Goal: Subscribe to service/newsletter

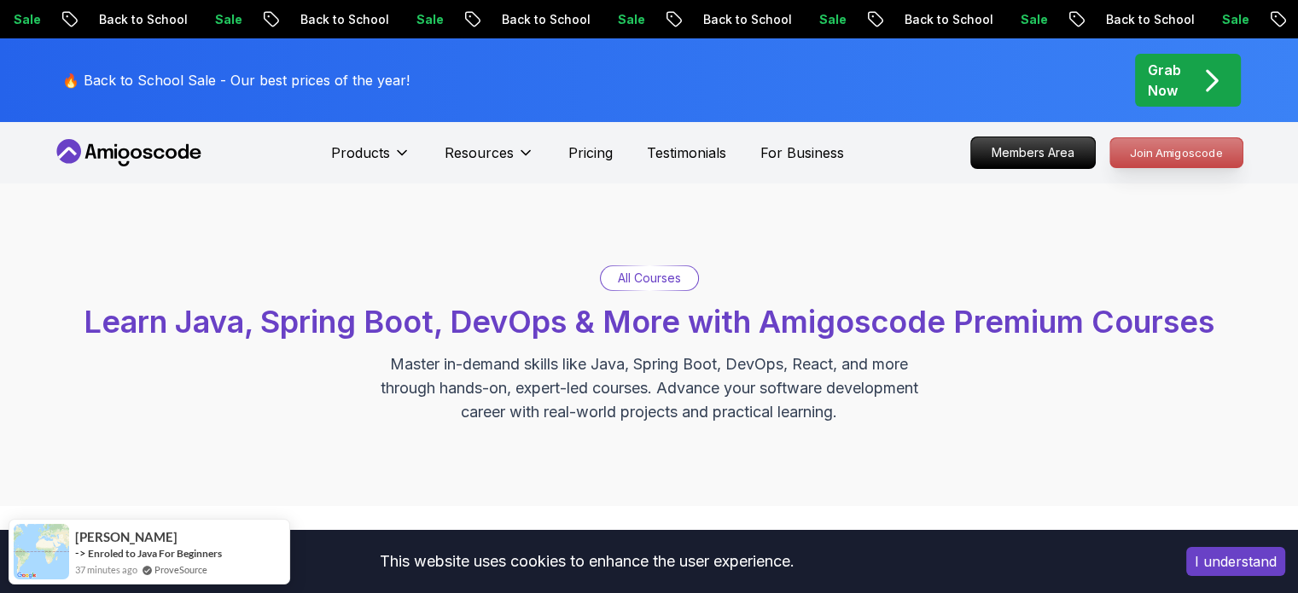
click at [1188, 154] on p "Join Amigoscode" at bounding box center [1176, 152] width 132 height 29
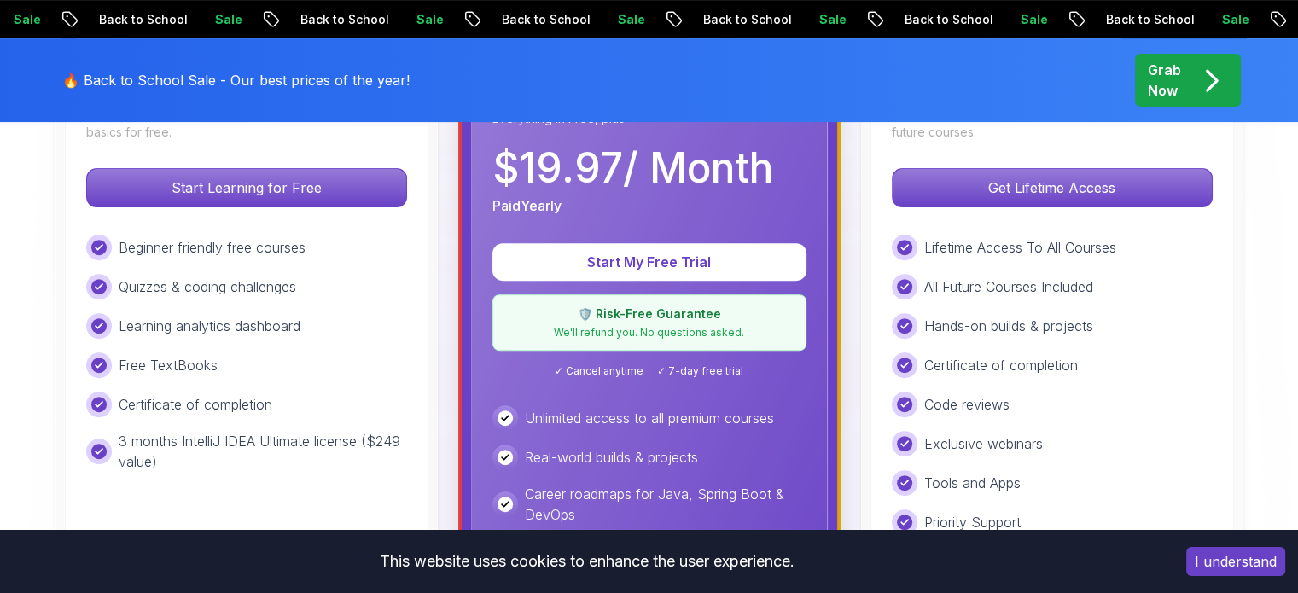
scroll to position [597, 0]
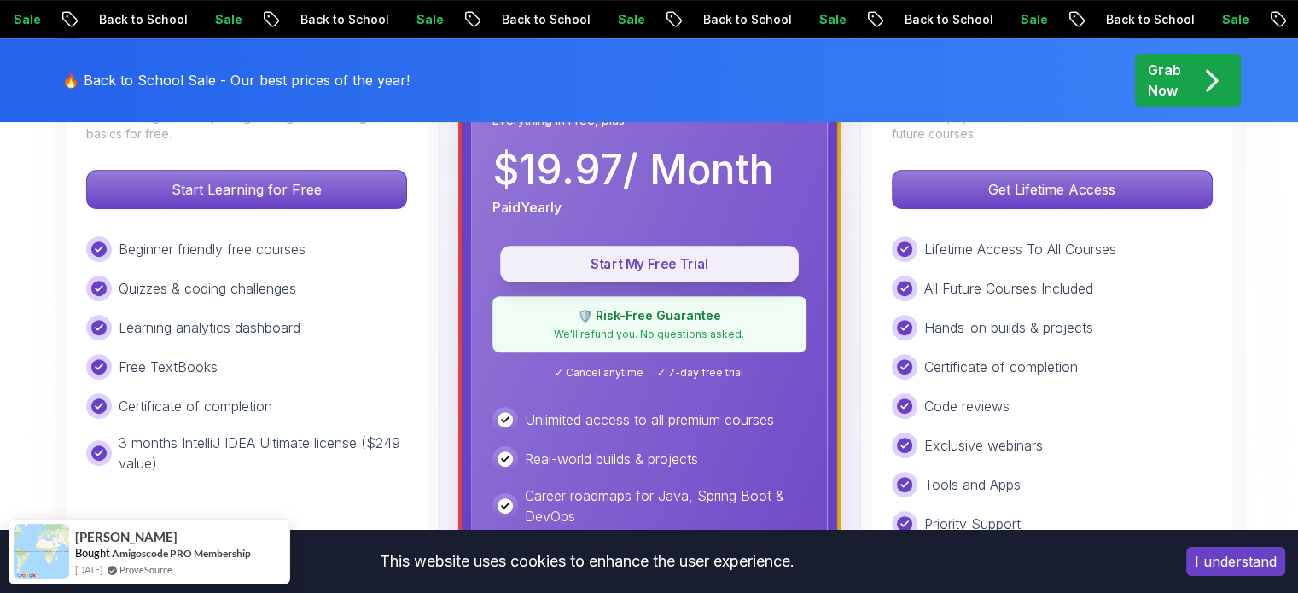
click at [703, 256] on p "Start My Free Trial" at bounding box center [649, 264] width 259 height 20
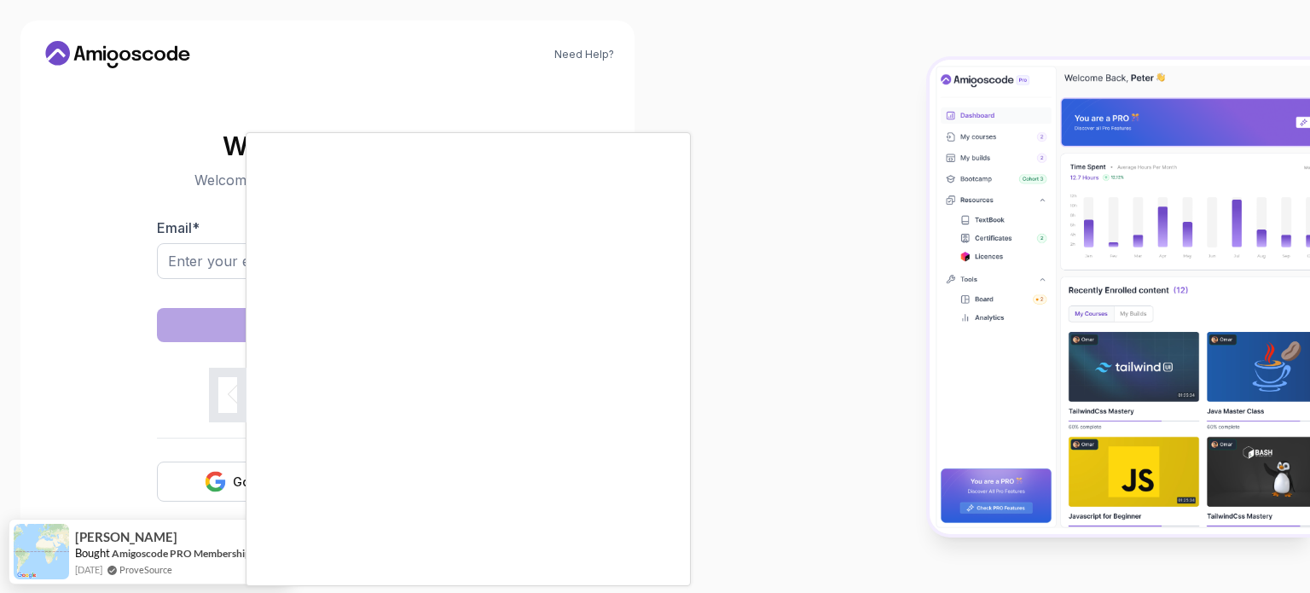
click at [208, 480] on div at bounding box center [655, 296] width 1310 height 593
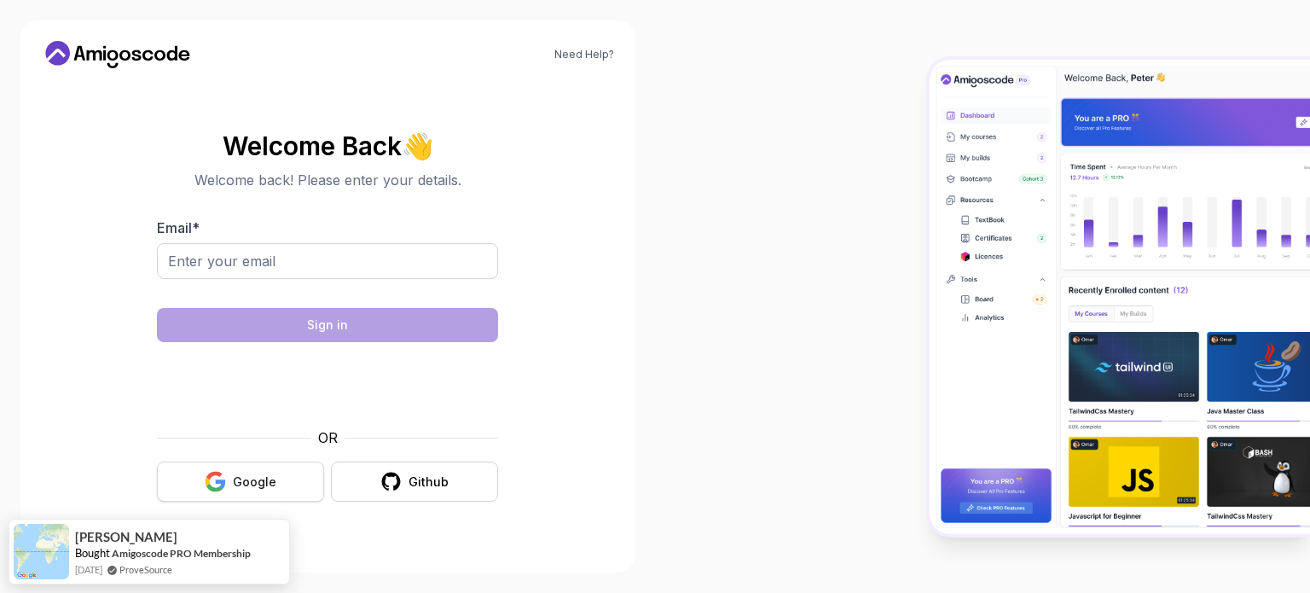
click at [242, 473] on button "Google" at bounding box center [240, 482] width 167 height 40
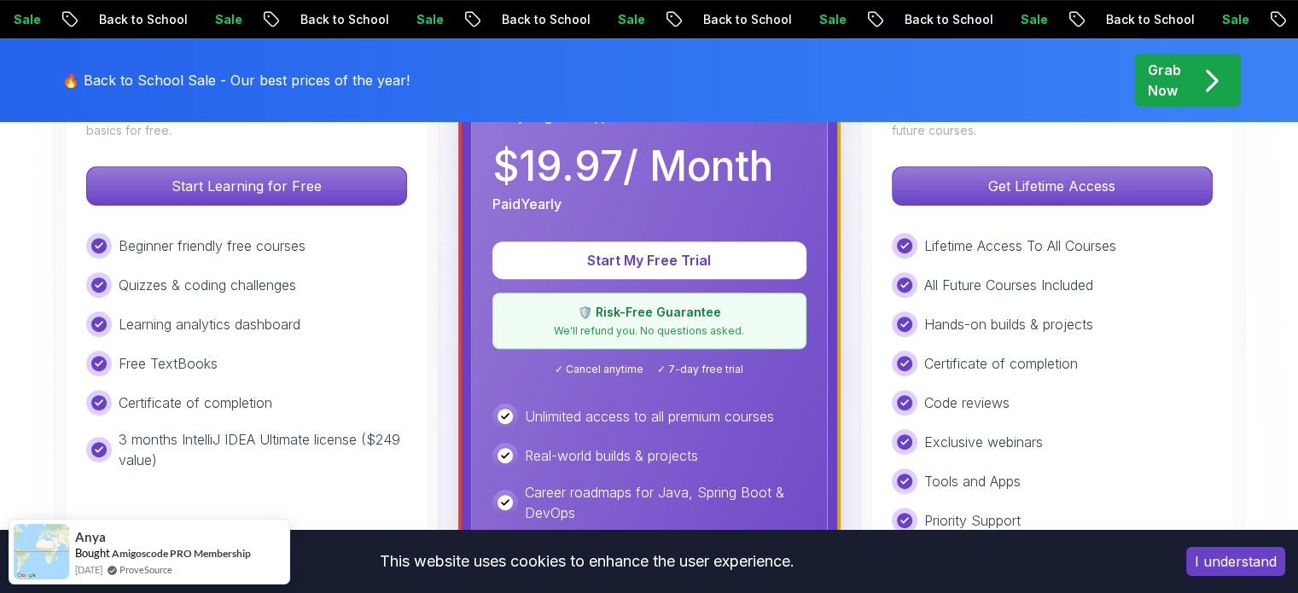
scroll to position [597, 0]
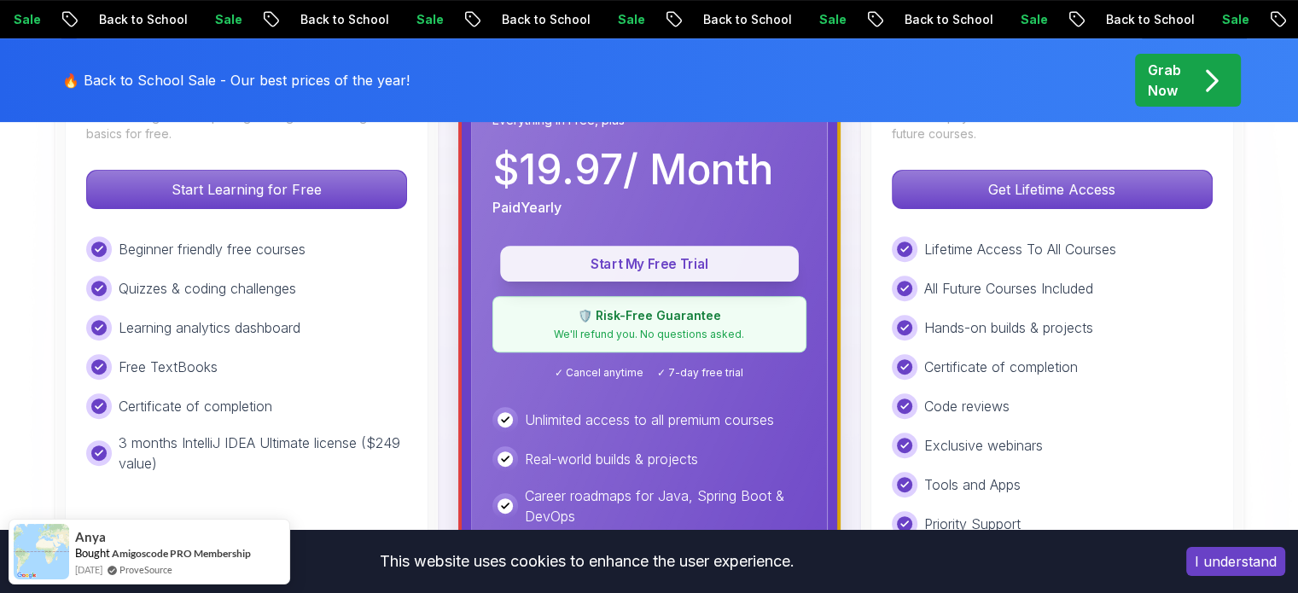
click at [658, 252] on button "Start My Free Trial" at bounding box center [649, 264] width 299 height 36
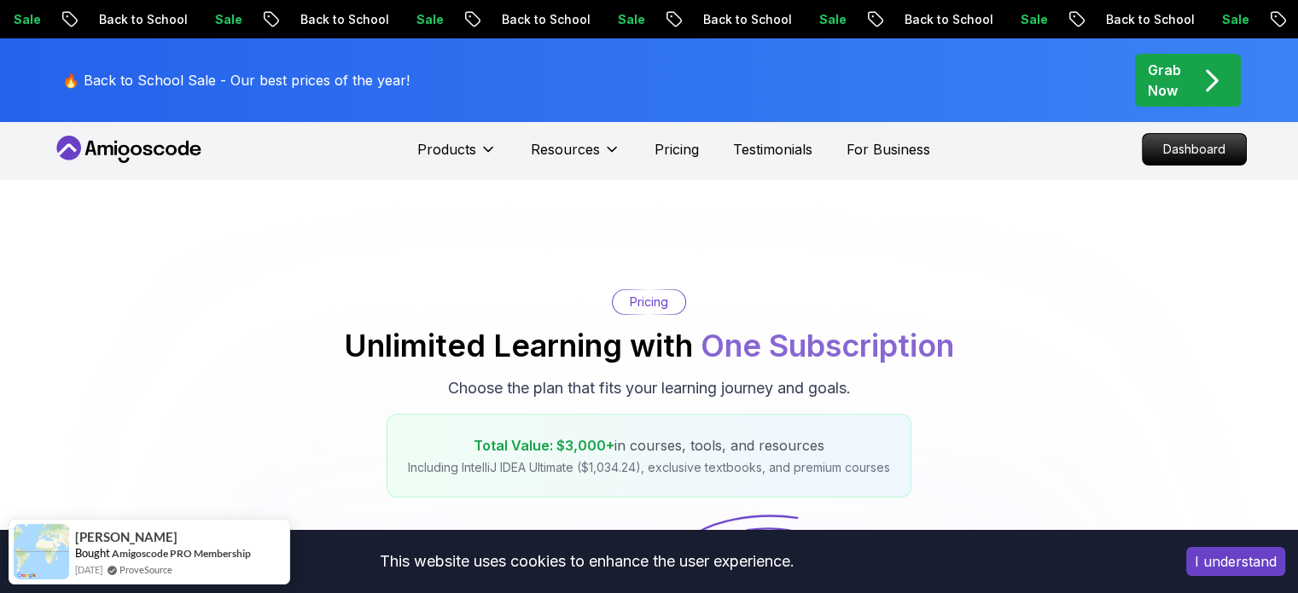
scroll to position [0, 0]
